Goal: Information Seeking & Learning: Learn about a topic

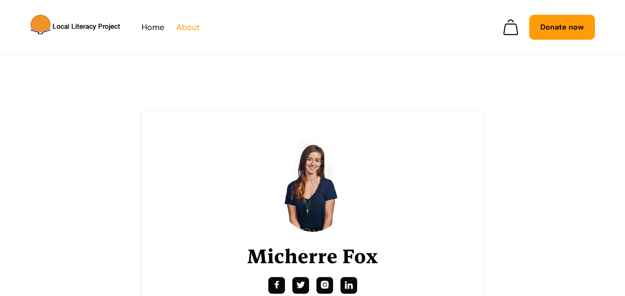
click at [188, 28] on link "About" at bounding box center [188, 27] width 24 height 14
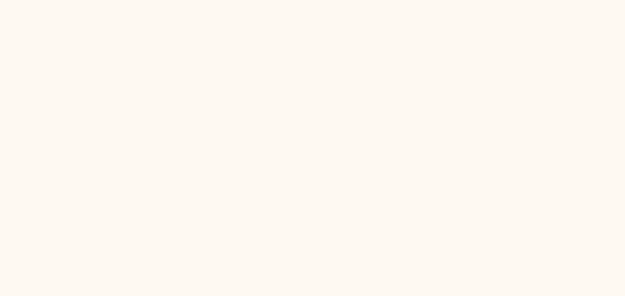
scroll to position [1135, 0]
